Goal: Information Seeking & Learning: Learn about a topic

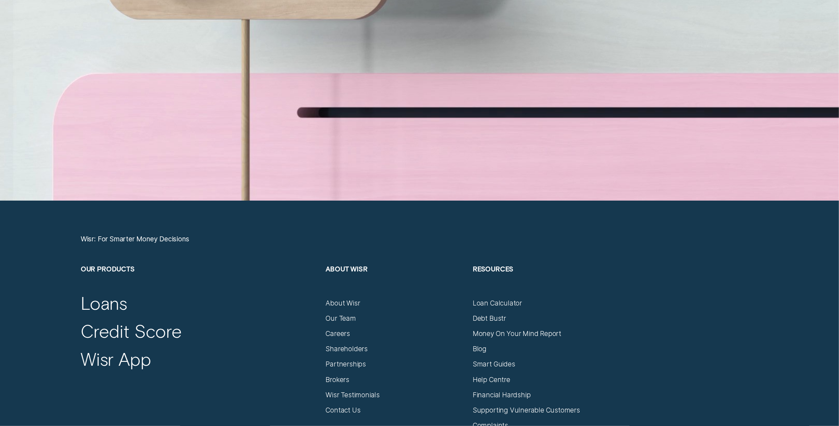
scroll to position [3790, 0]
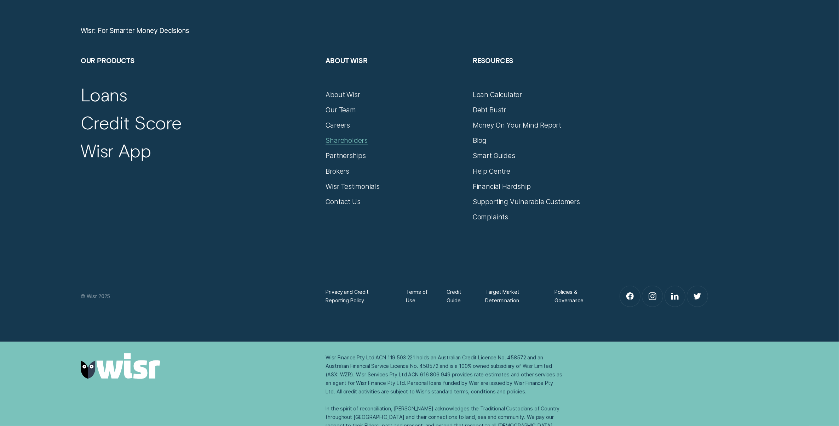
click at [358, 143] on div "Shareholders" at bounding box center [347, 140] width 42 height 8
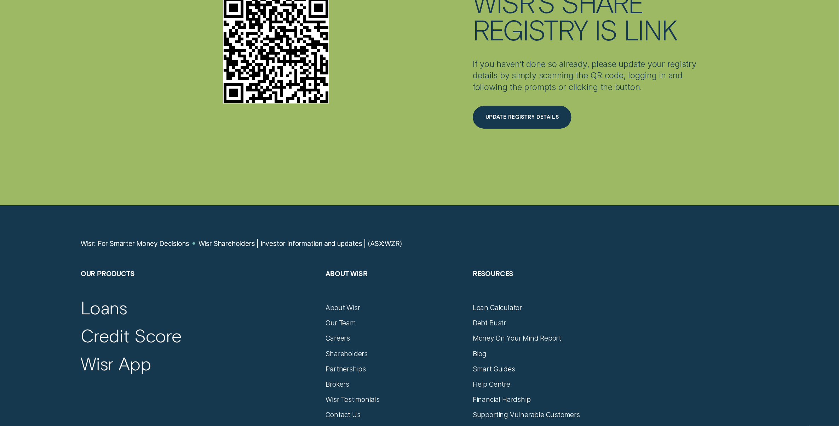
scroll to position [2611, 0]
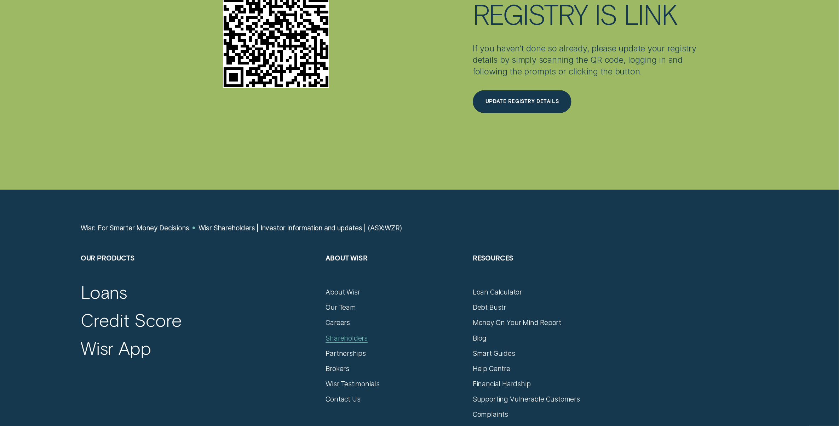
click at [360, 334] on div "Shareholders" at bounding box center [347, 338] width 42 height 8
click at [341, 334] on div "Shareholders" at bounding box center [347, 338] width 42 height 8
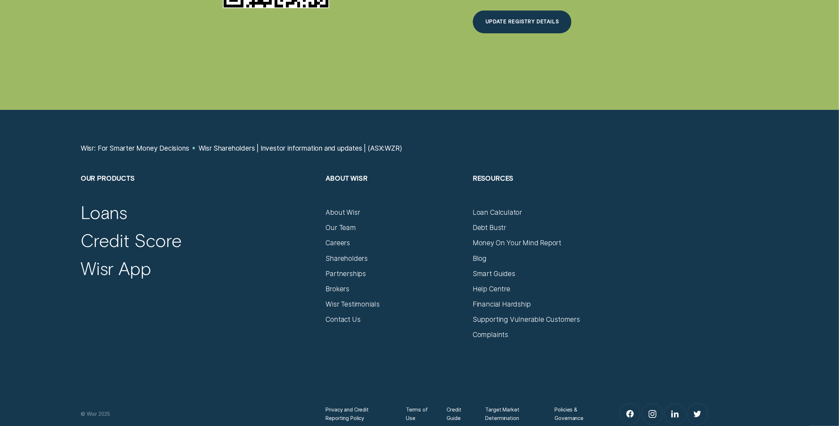
scroll to position [2700, 0]
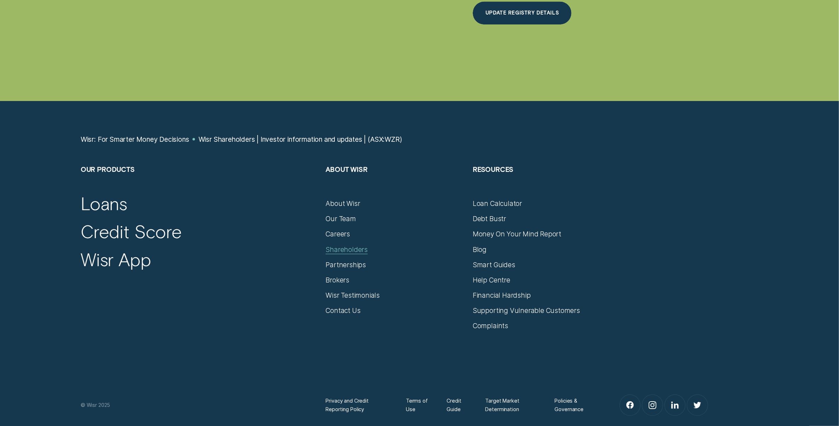
click at [352, 245] on div "Shareholders" at bounding box center [347, 249] width 42 height 8
click at [350, 245] on div "Shareholders" at bounding box center [347, 249] width 42 height 8
click at [357, 245] on div "Shareholders" at bounding box center [347, 249] width 42 height 8
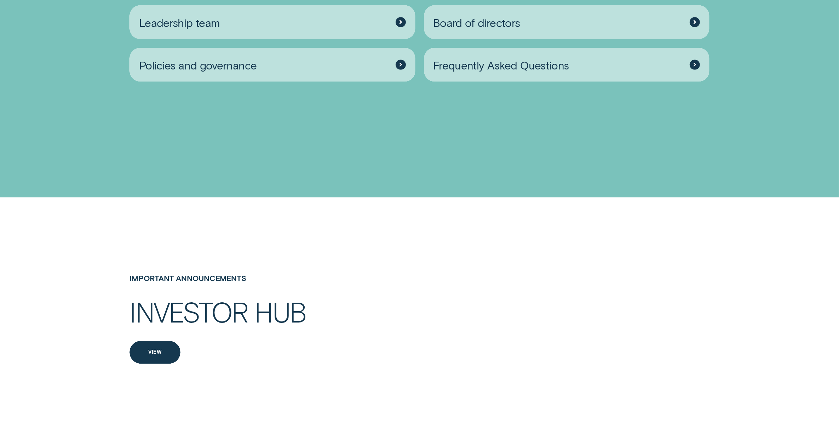
scroll to position [1523, 0]
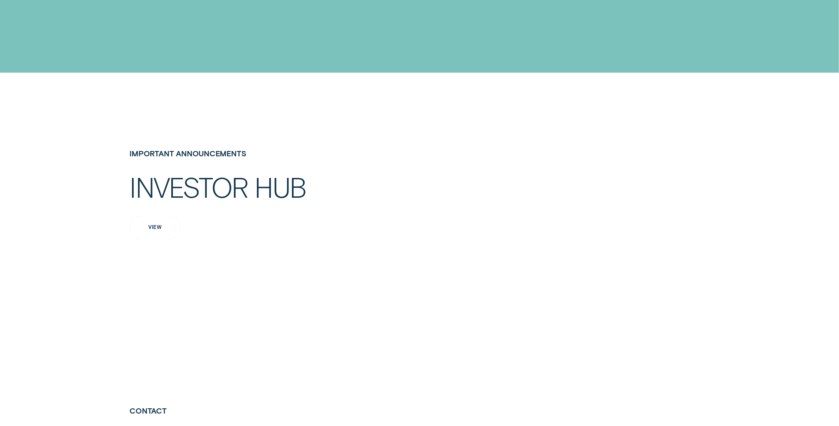
click at [153, 225] on div "View" at bounding box center [154, 227] width 13 height 5
